Goal: Information Seeking & Learning: Learn about a topic

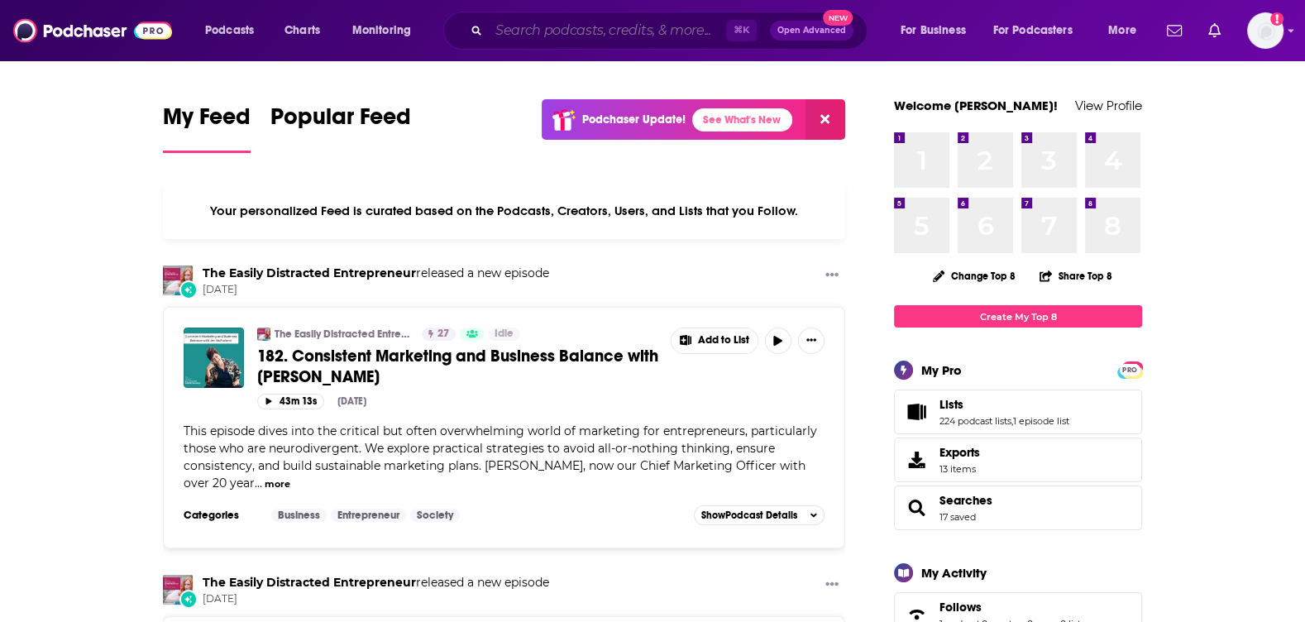
click at [624, 39] on input "Search podcasts, credits, & more..." at bounding box center [607, 30] width 237 height 26
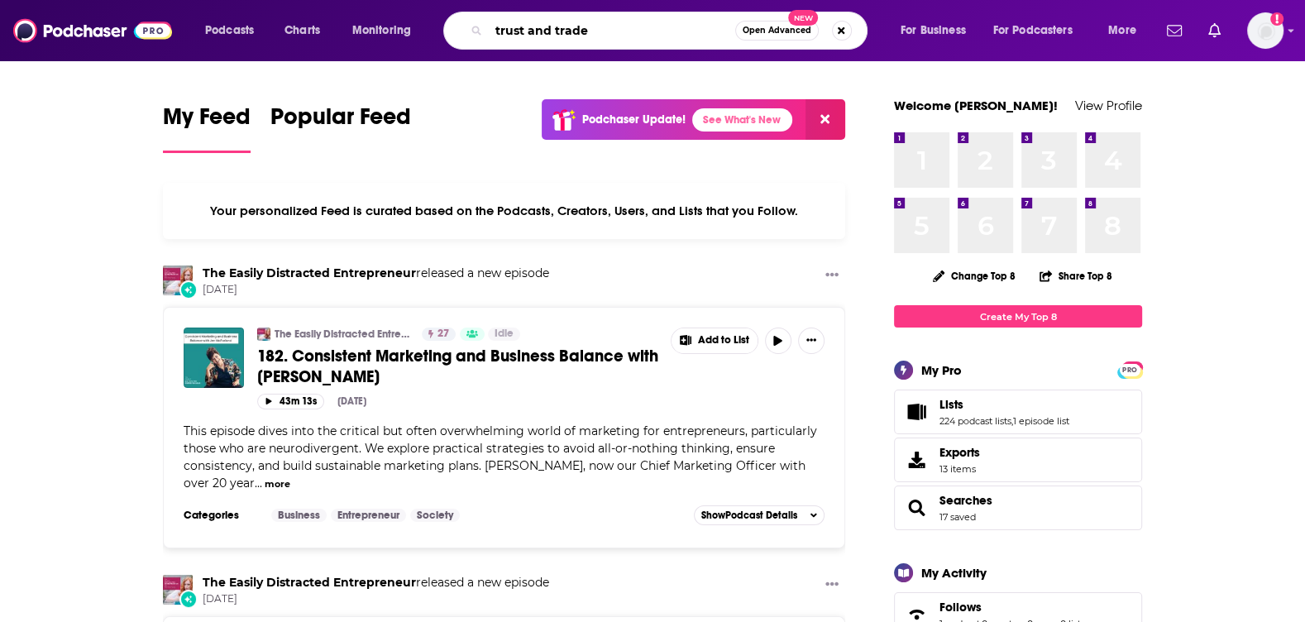
type input "trust and trade"
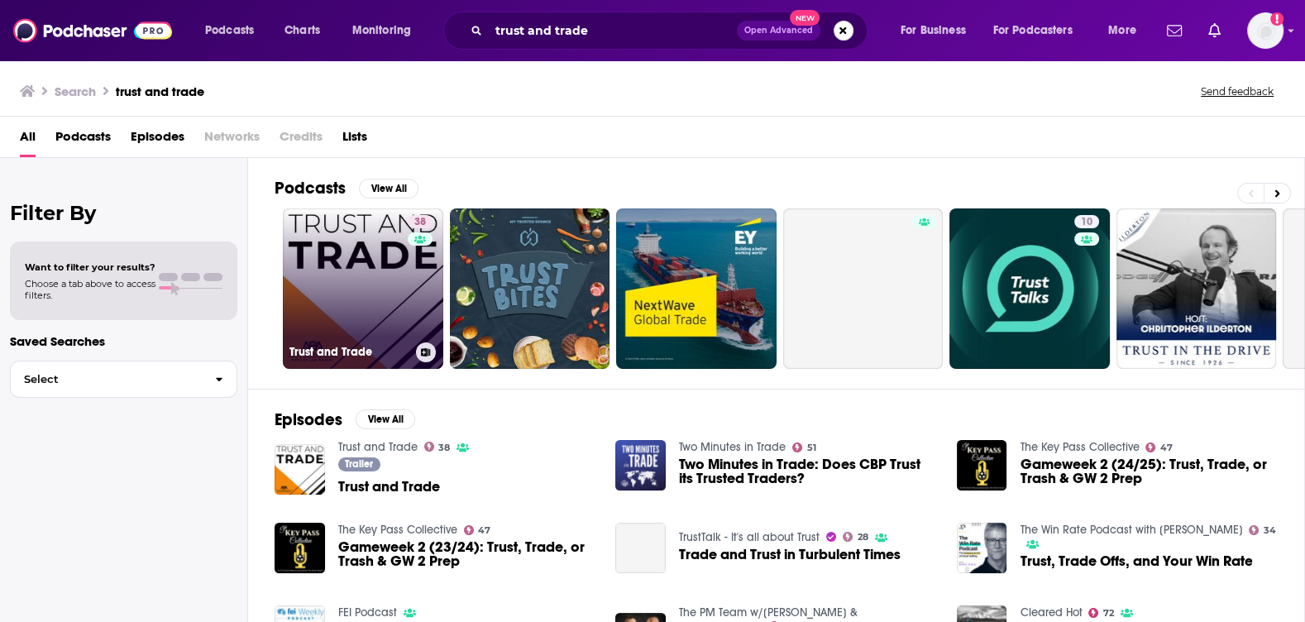
click at [383, 261] on link "38 Trust and Trade" at bounding box center [363, 288] width 160 height 160
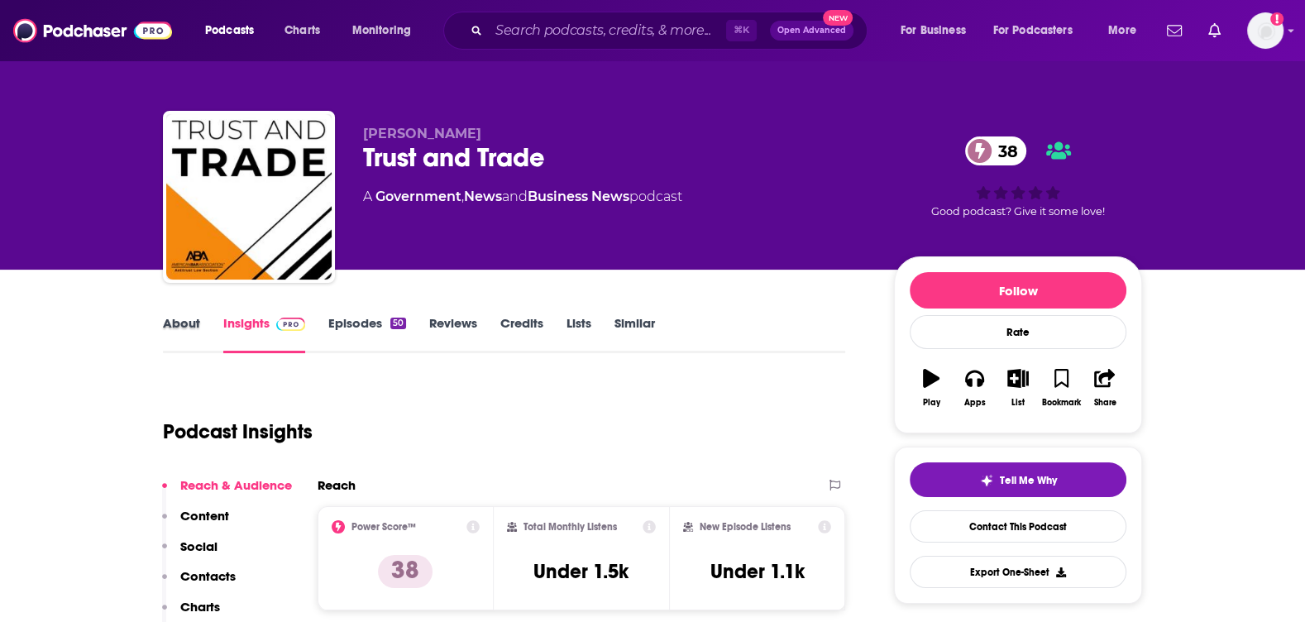
click at [200, 329] on div "About" at bounding box center [193, 334] width 60 height 38
click at [171, 329] on link "About" at bounding box center [181, 334] width 37 height 38
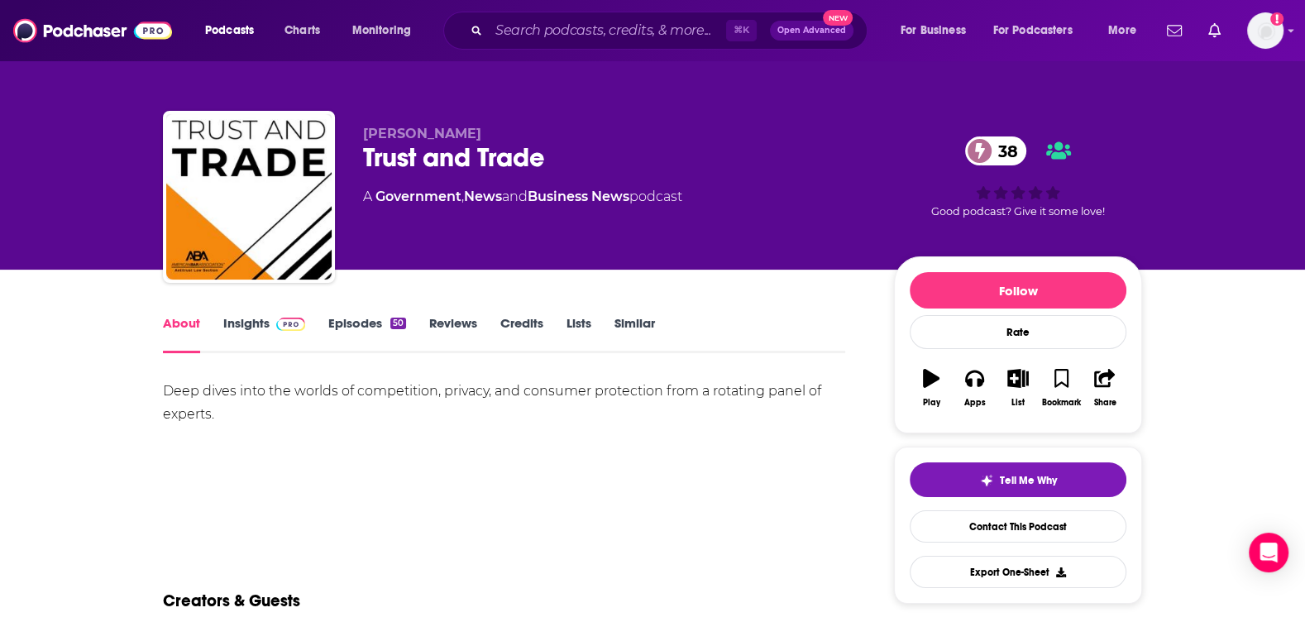
click at [266, 332] on link "Insights" at bounding box center [264, 334] width 82 height 38
